Goal: Transaction & Acquisition: Purchase product/service

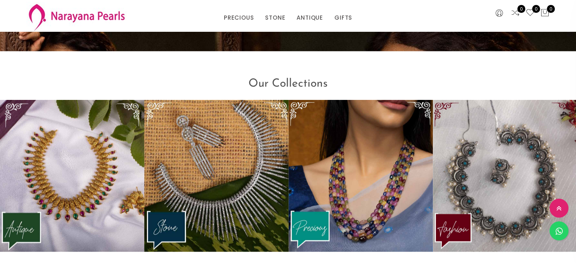
scroll to position [6, 0]
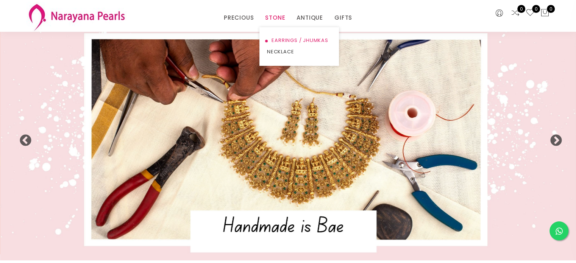
click at [277, 37] on link "EARRINGS / JHUMKAS" at bounding box center [299, 40] width 64 height 11
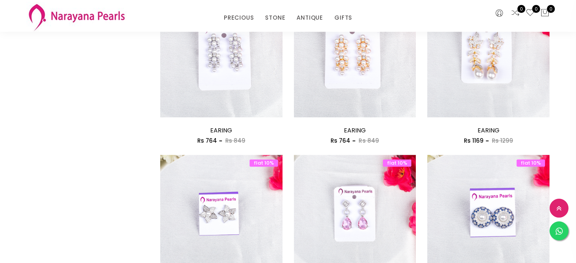
scroll to position [1150, 0]
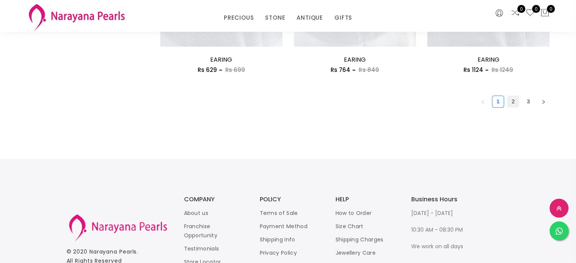
click at [513, 100] on link "2" at bounding box center [512, 101] width 11 height 11
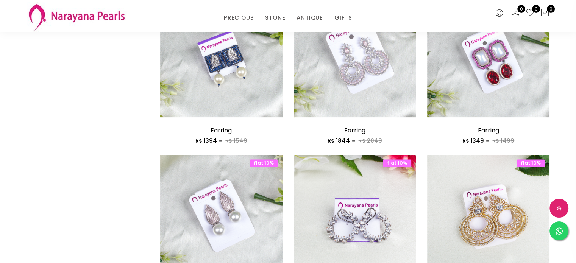
scroll to position [1150, 0]
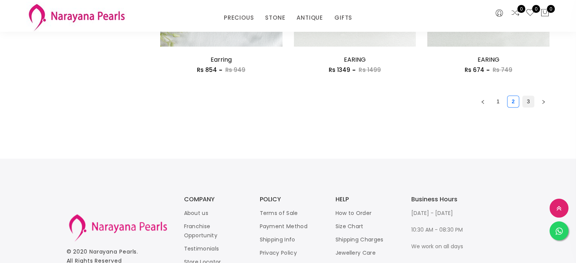
click at [527, 103] on link "3" at bounding box center [527, 101] width 11 height 11
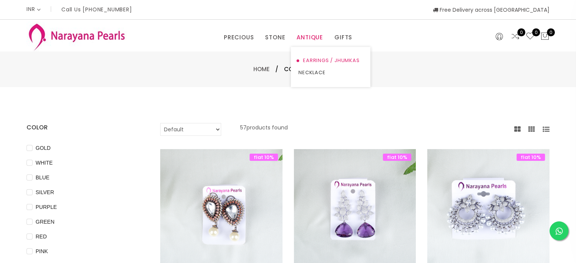
click at [318, 63] on link "EARRINGS / JHUMKAS" at bounding box center [330, 60] width 64 height 12
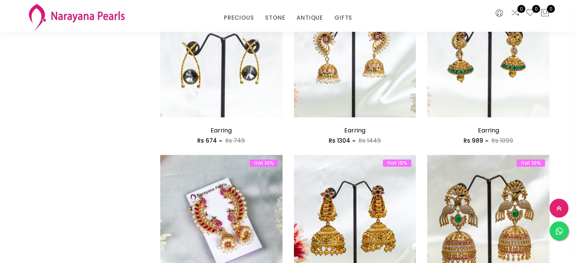
scroll to position [1150, 0]
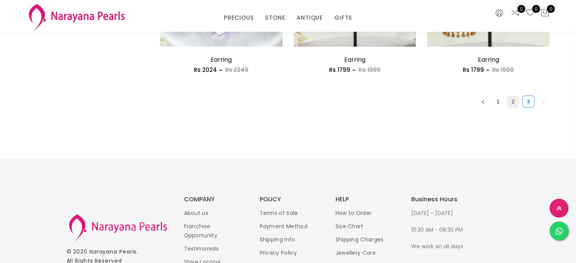
click at [510, 104] on link "2" at bounding box center [512, 101] width 11 height 11
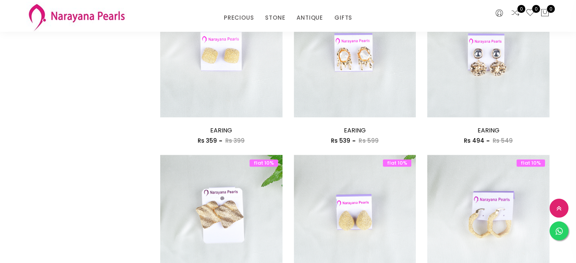
scroll to position [1150, 0]
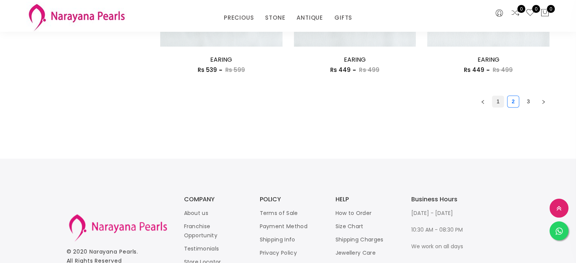
click at [494, 103] on link "1" at bounding box center [497, 101] width 11 height 11
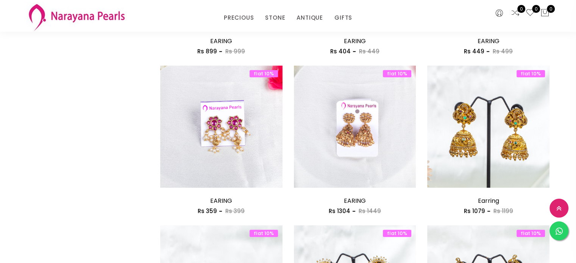
scroll to position [920, 0]
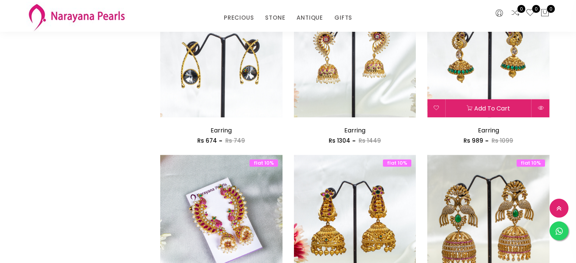
click at [484, 86] on img at bounding box center [488, 56] width 122 height 122
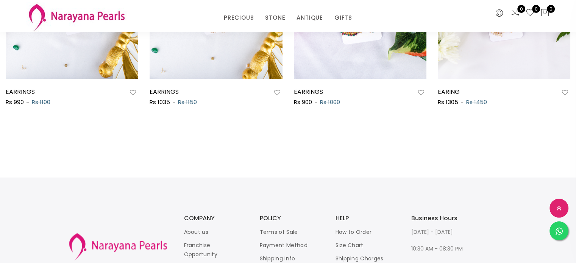
scroll to position [306, 0]
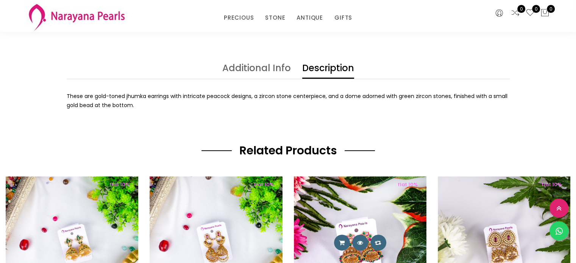
click at [321, 237] on div at bounding box center [360, 243] width 132 height 16
click at [344, 210] on img at bounding box center [360, 242] width 132 height 132
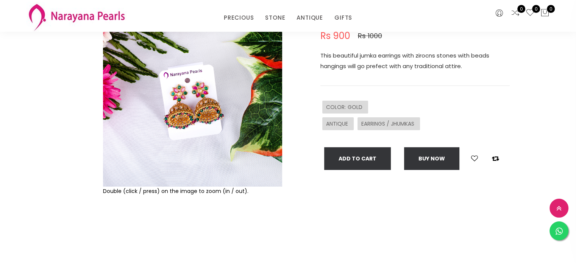
scroll to position [106, 0]
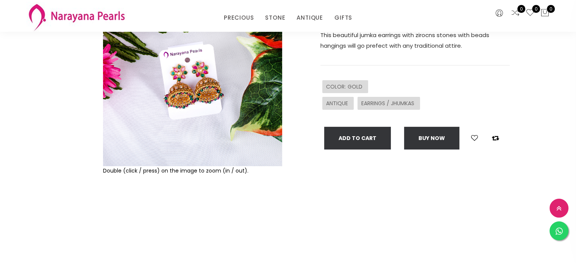
click at [187, 88] on img at bounding box center [192, 76] width 179 height 179
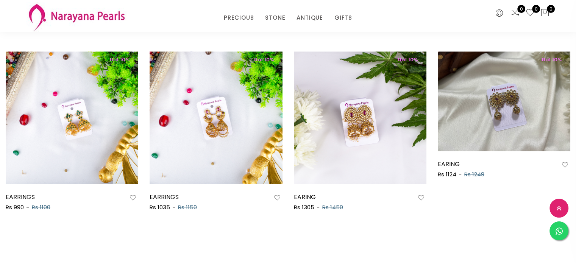
scroll to position [432, 0]
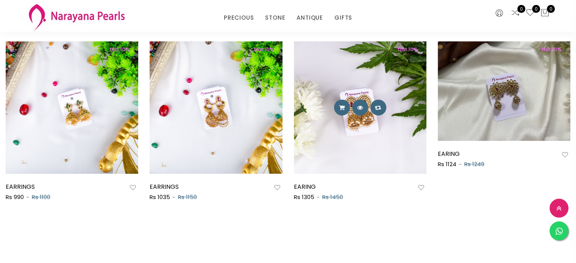
click at [386, 132] on img at bounding box center [360, 107] width 132 height 132
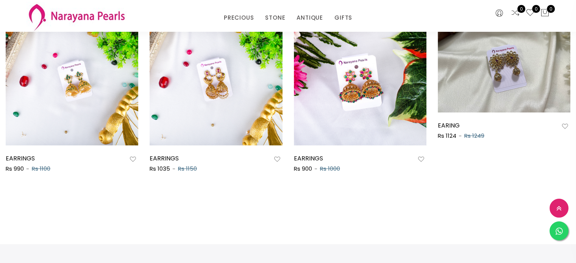
scroll to position [610, 0]
